Goal: Task Accomplishment & Management: Complete application form

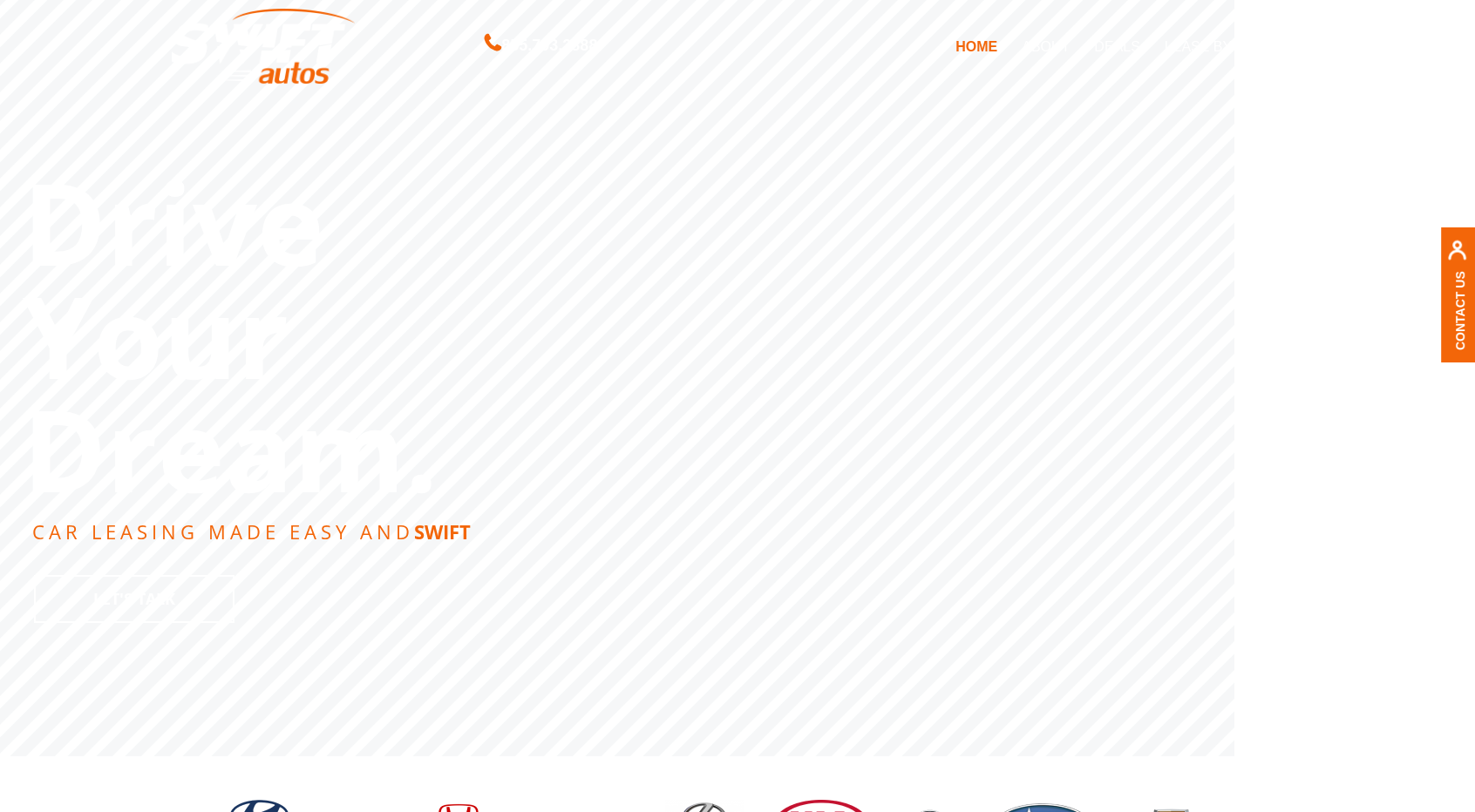
click at [1128, 44] on link "DEALS" at bounding box center [1117, 46] width 70 height 37
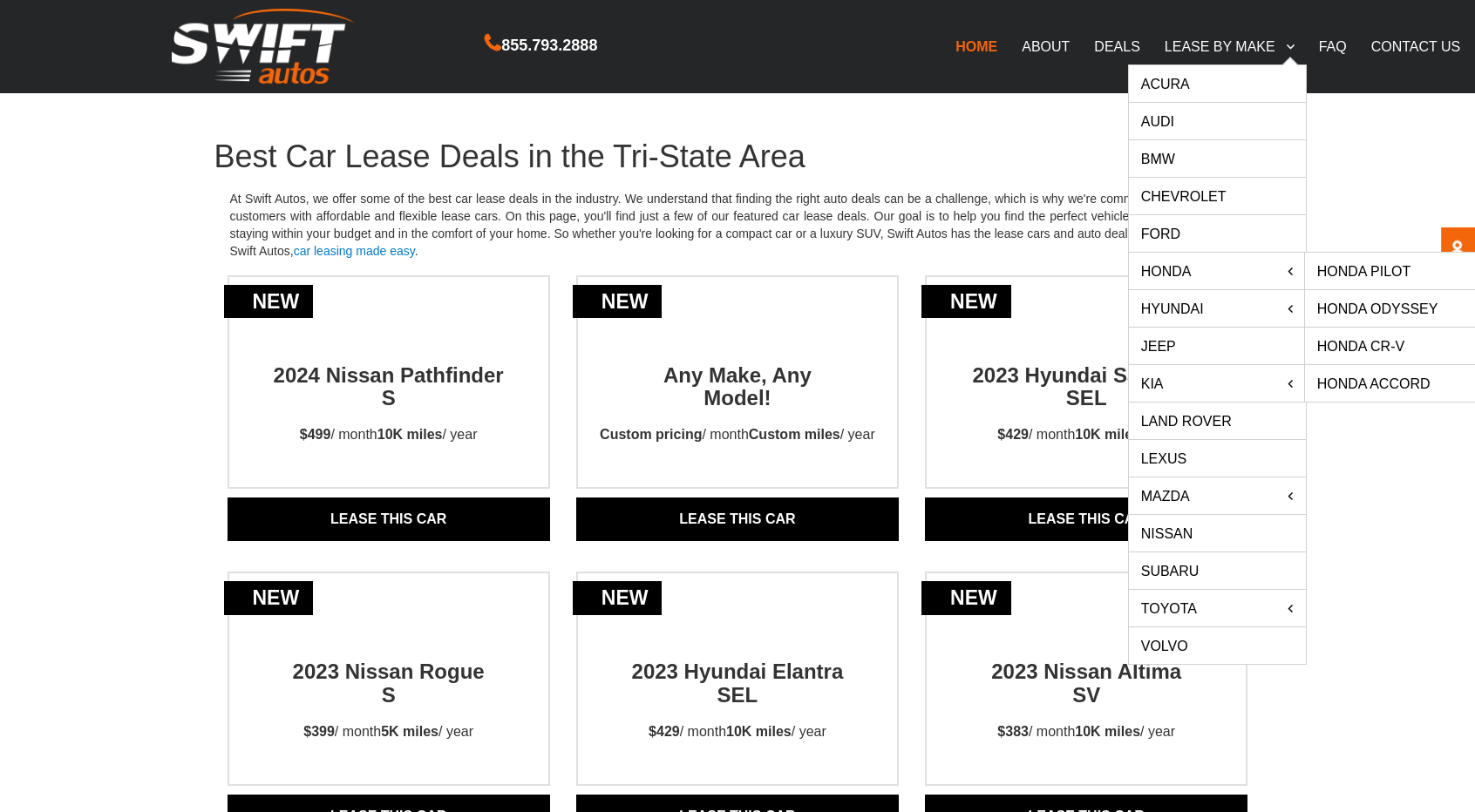
click at [1176, 269] on link "HONDA" at bounding box center [1217, 271] width 177 height 37
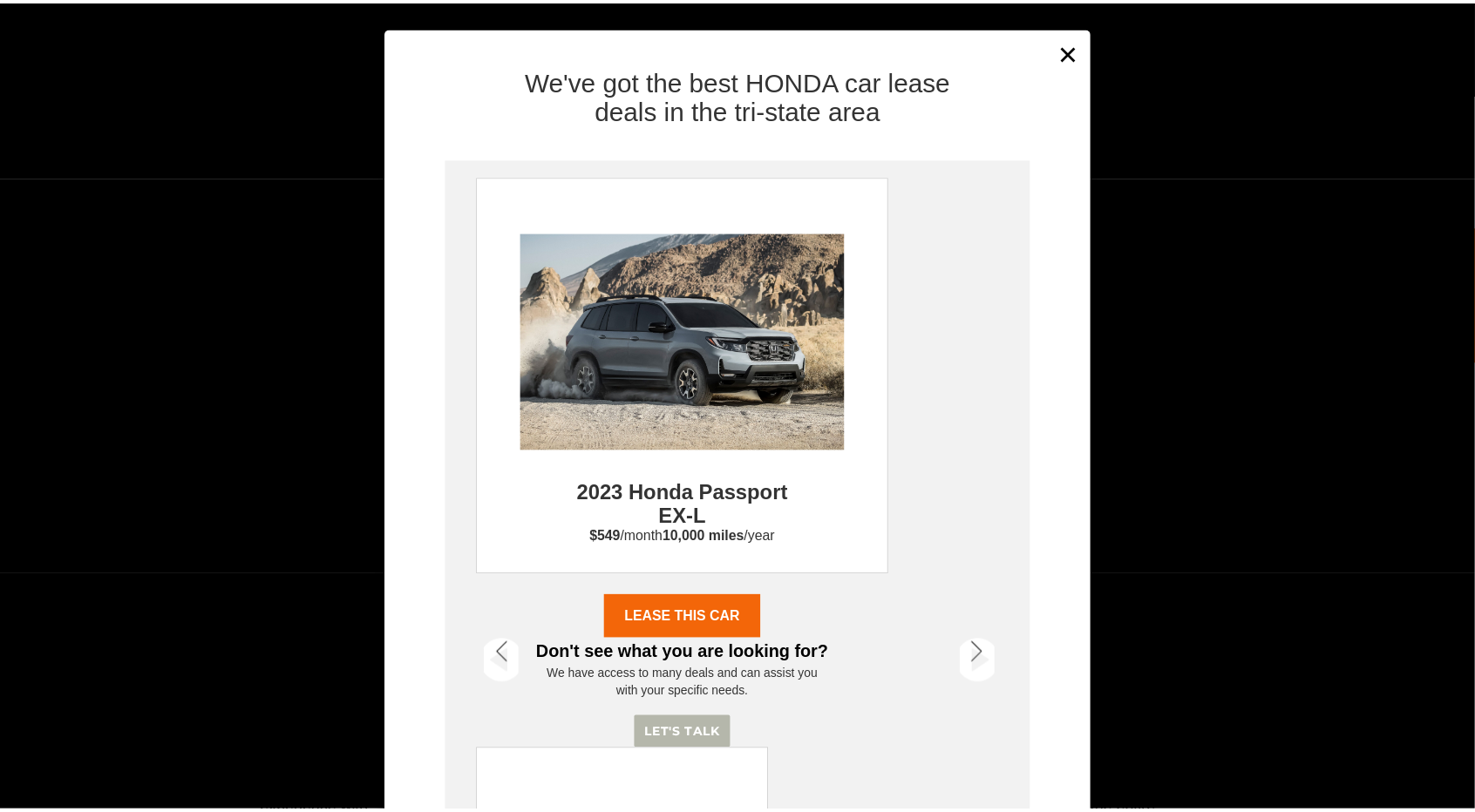
scroll to position [1569, 0]
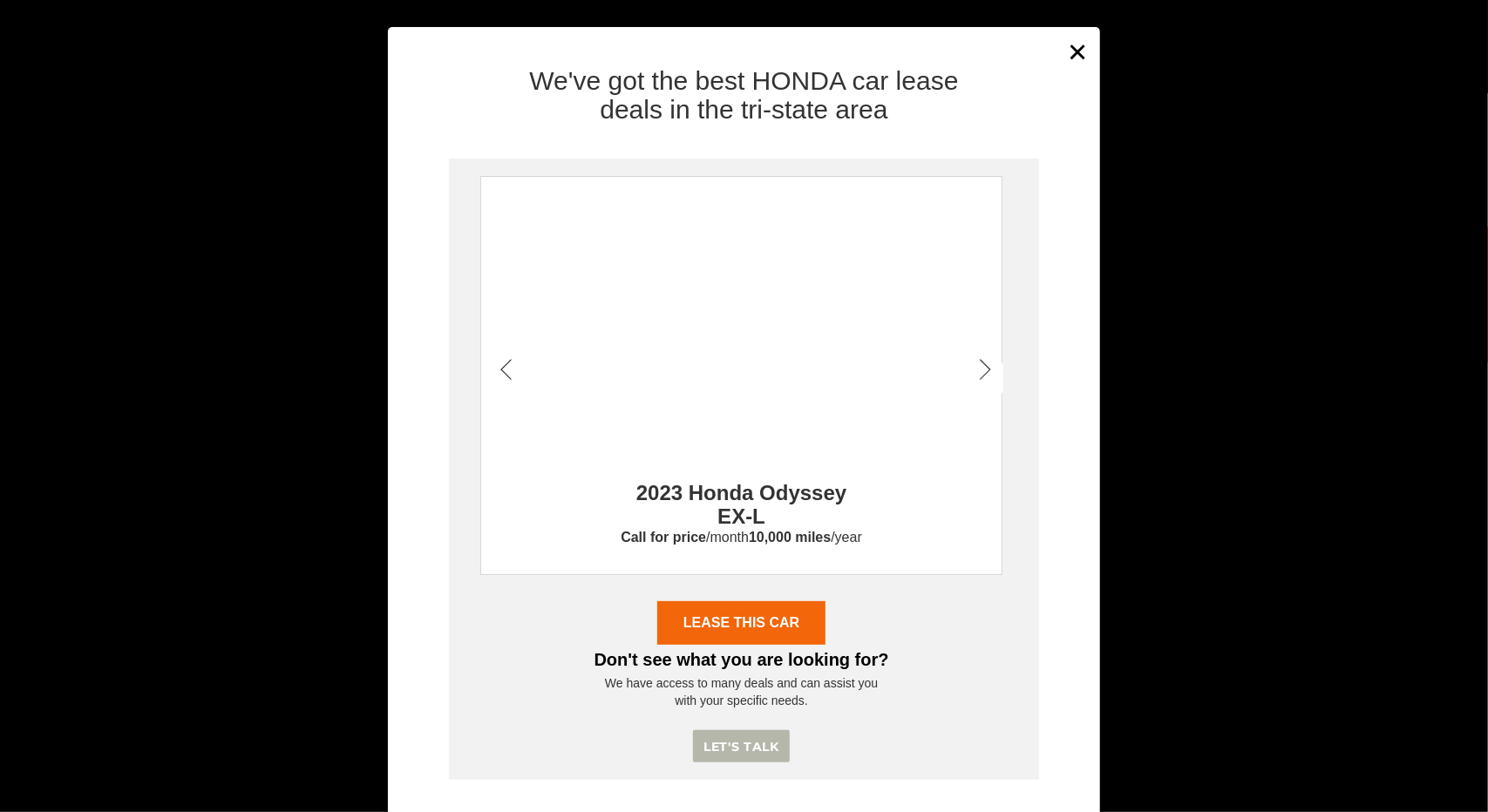
click at [1065, 56] on div "We've got the best HONDA car lease deals in the tri-state area 2023 Honda Passp…" at bounding box center [744, 440] width 712 height 775
click at [1065, 48] on button "×" at bounding box center [1078, 52] width 26 height 42
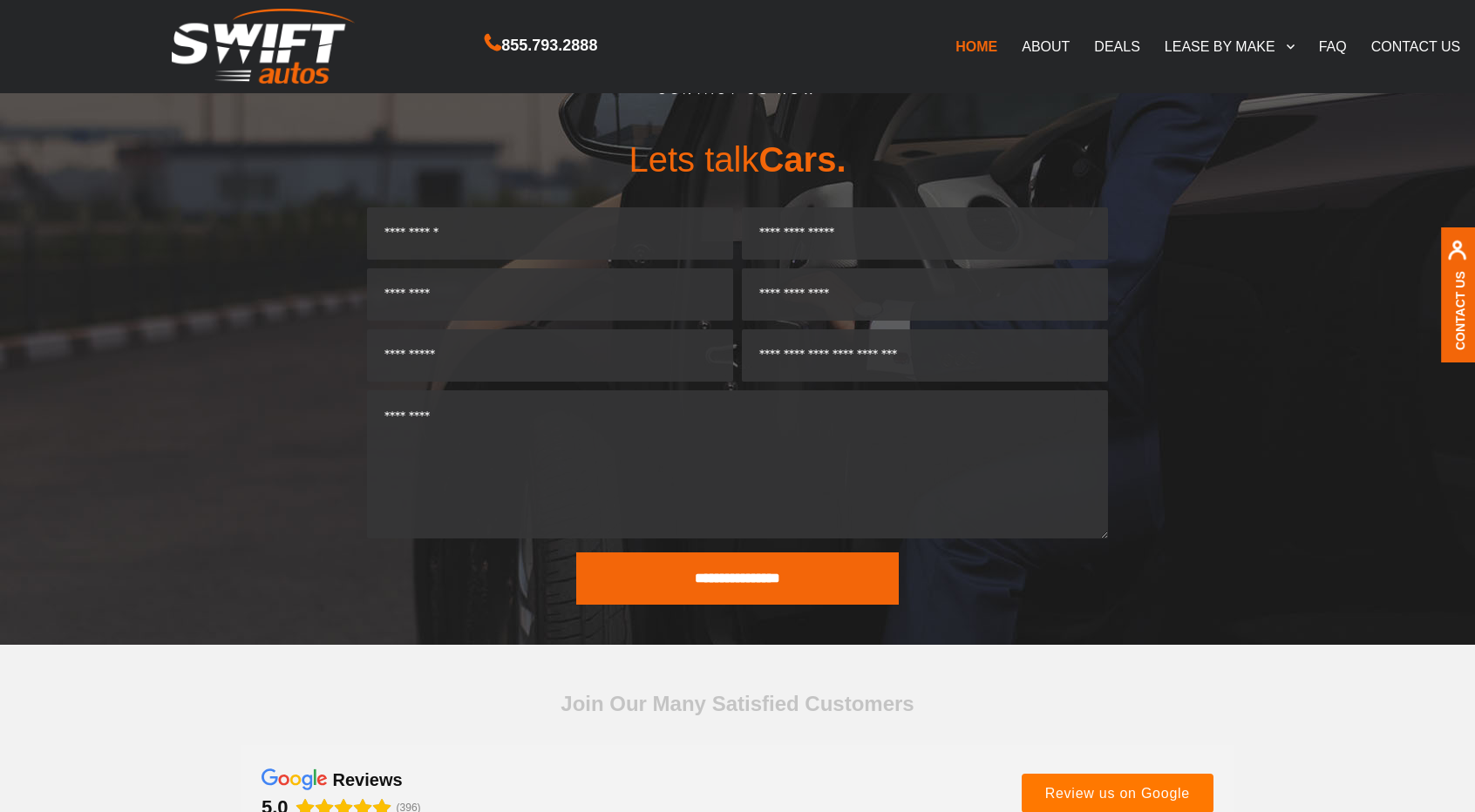
scroll to position [1308, 0]
